Goal: Navigation & Orientation: Go to known website

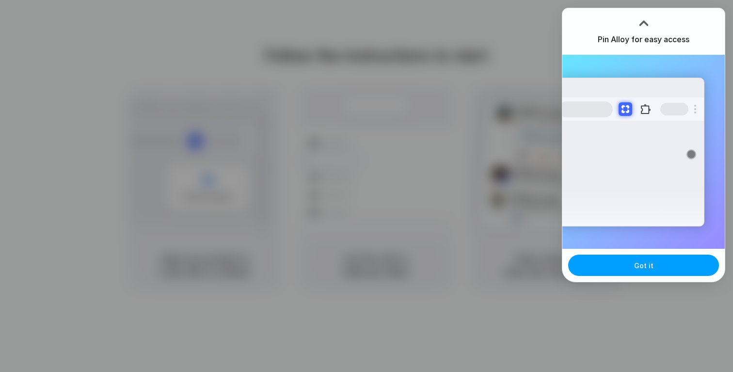
click at [639, 266] on span "Got it" at bounding box center [643, 265] width 19 height 10
